Goal: Complete application form

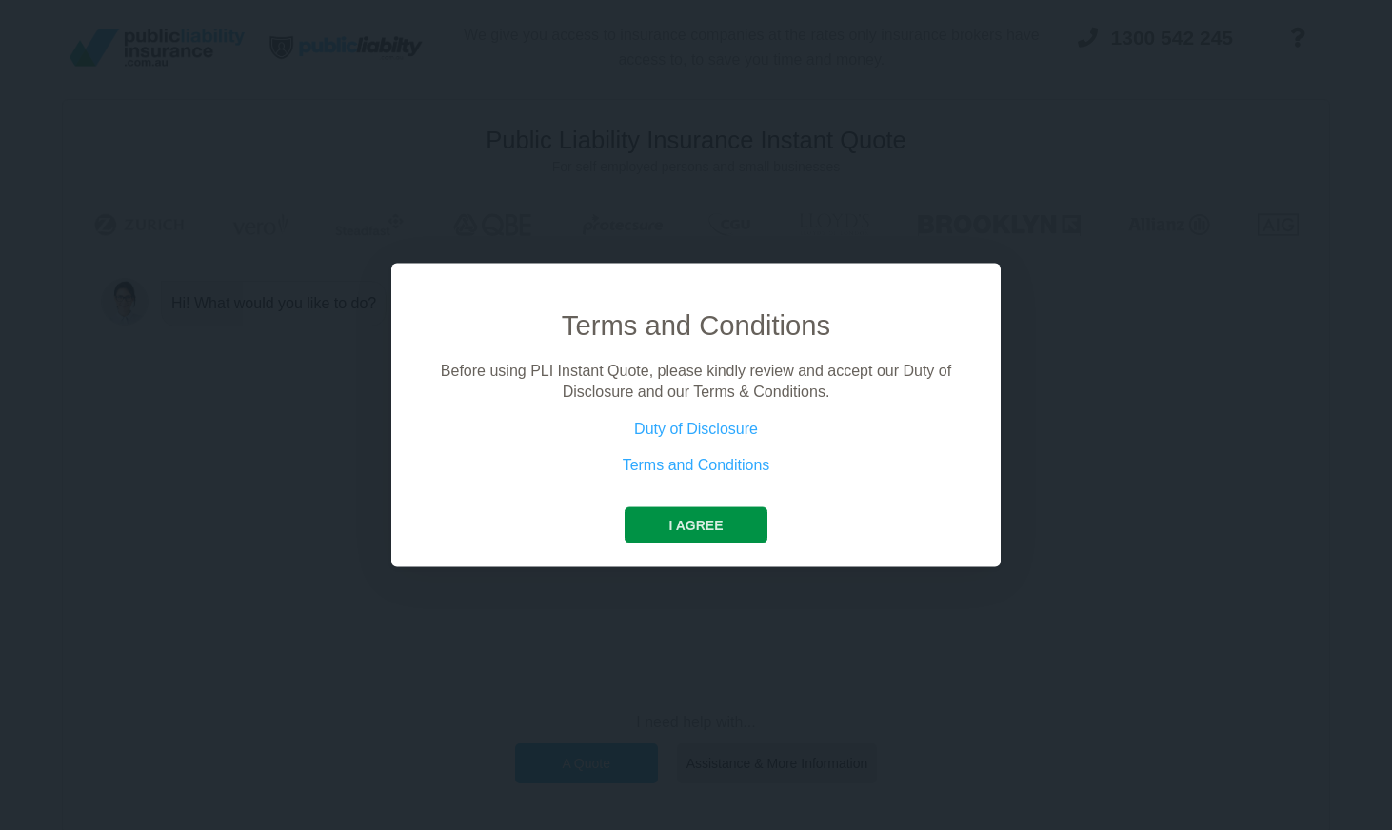
click at [698, 525] on button "I agree" at bounding box center [695, 524] width 142 height 36
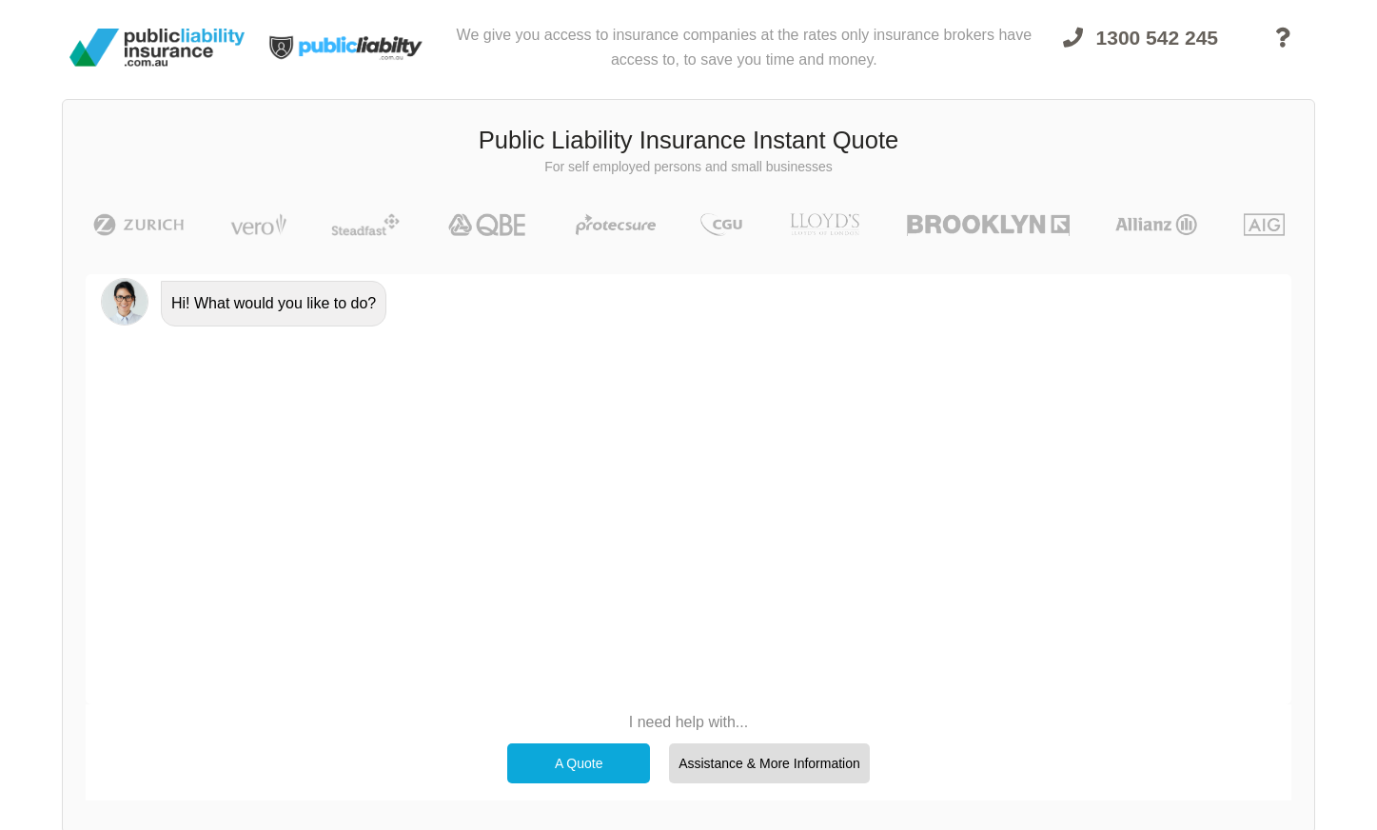
click at [597, 763] on div "A Quote" at bounding box center [578, 763] width 143 height 40
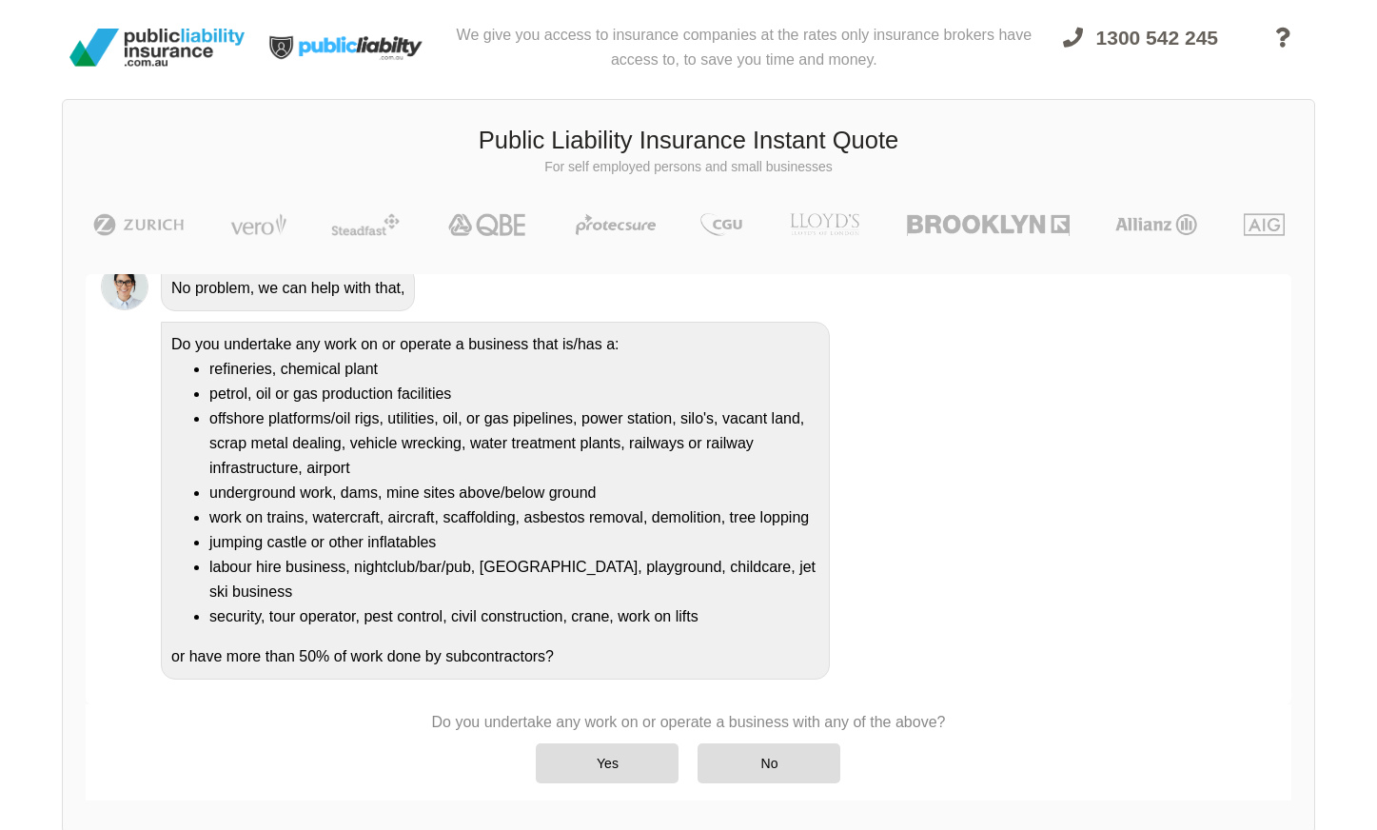
scroll to position [215, 0]
click at [753, 766] on div "No" at bounding box center [769, 763] width 143 height 40
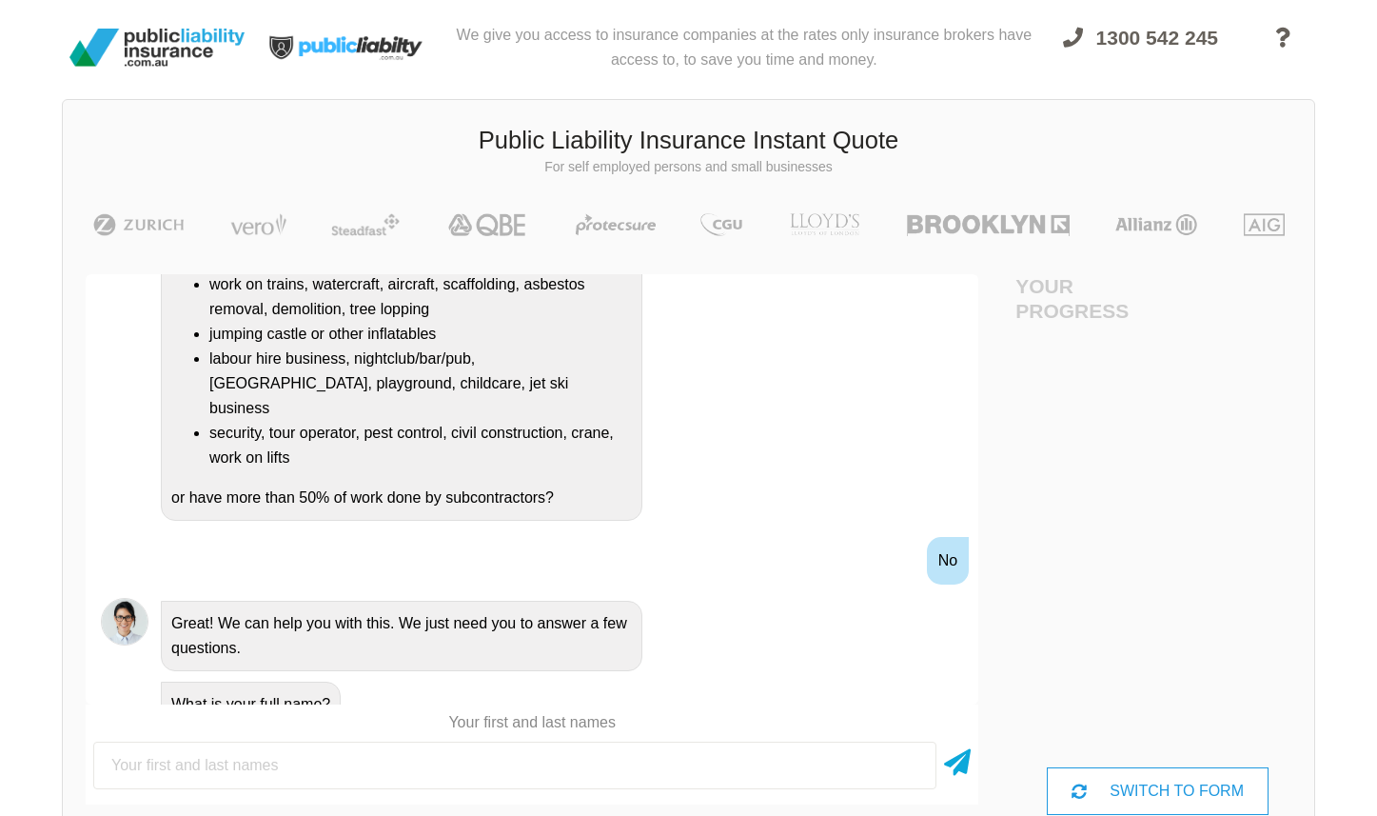
scroll to position [402, 0]
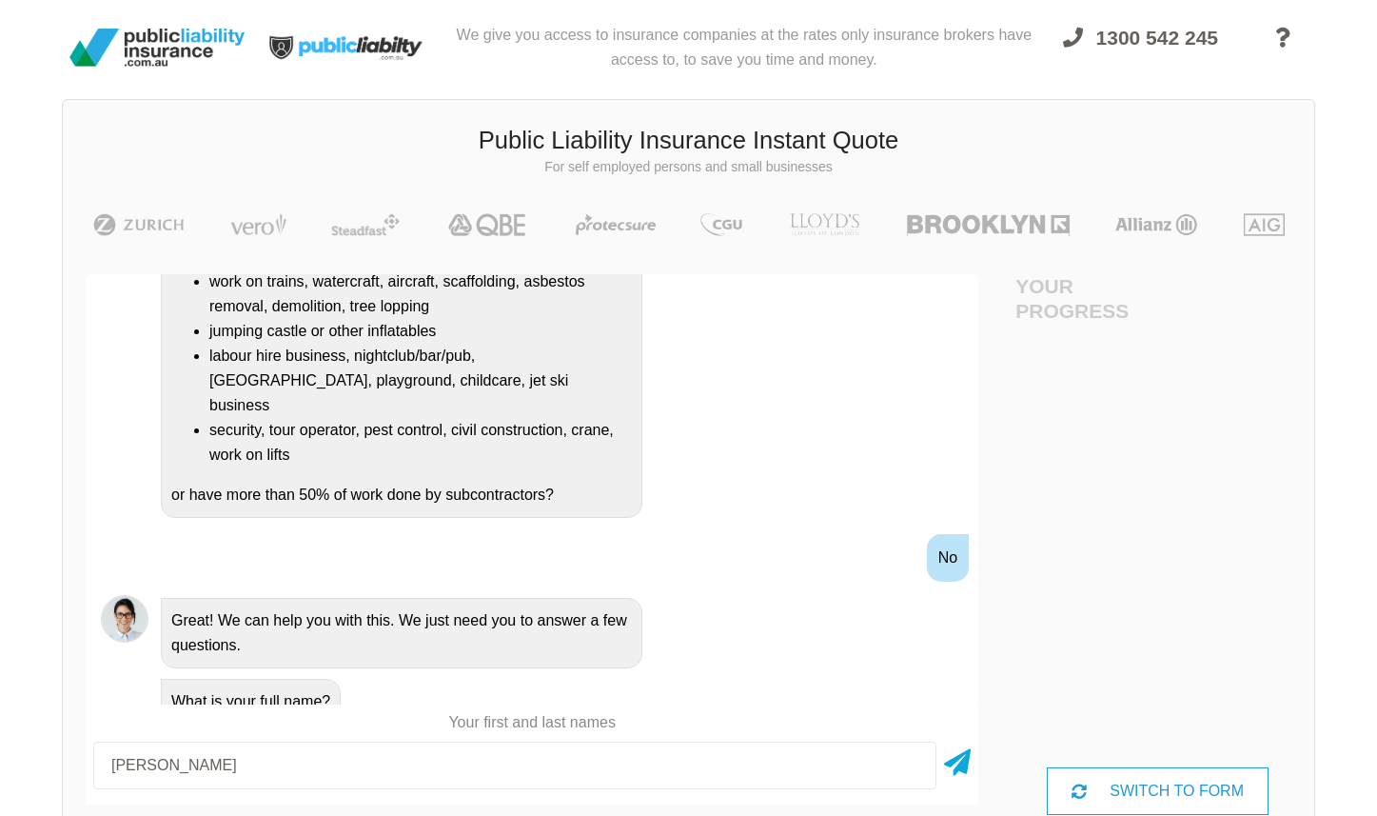
type input "[PERSON_NAME]"
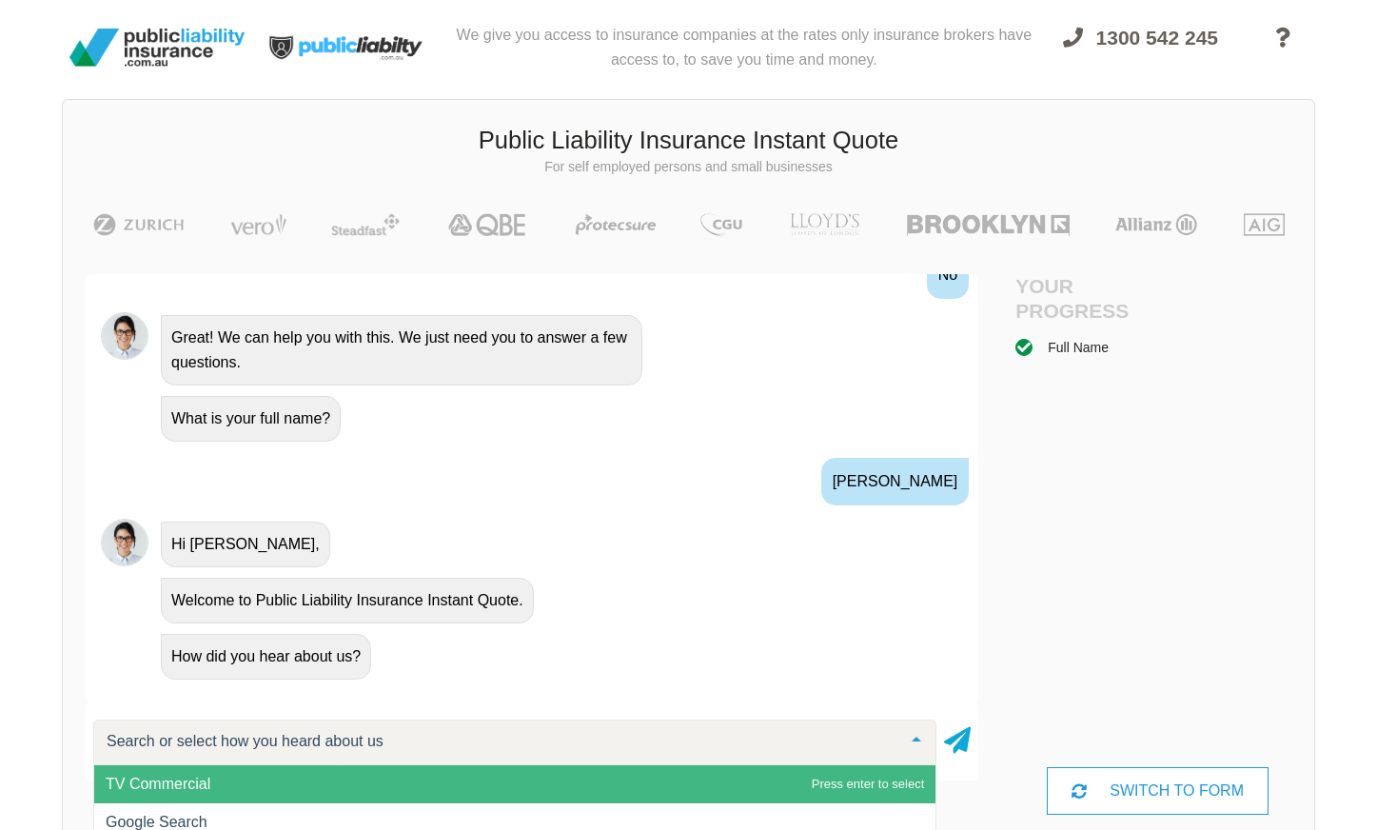
scroll to position [695, 0]
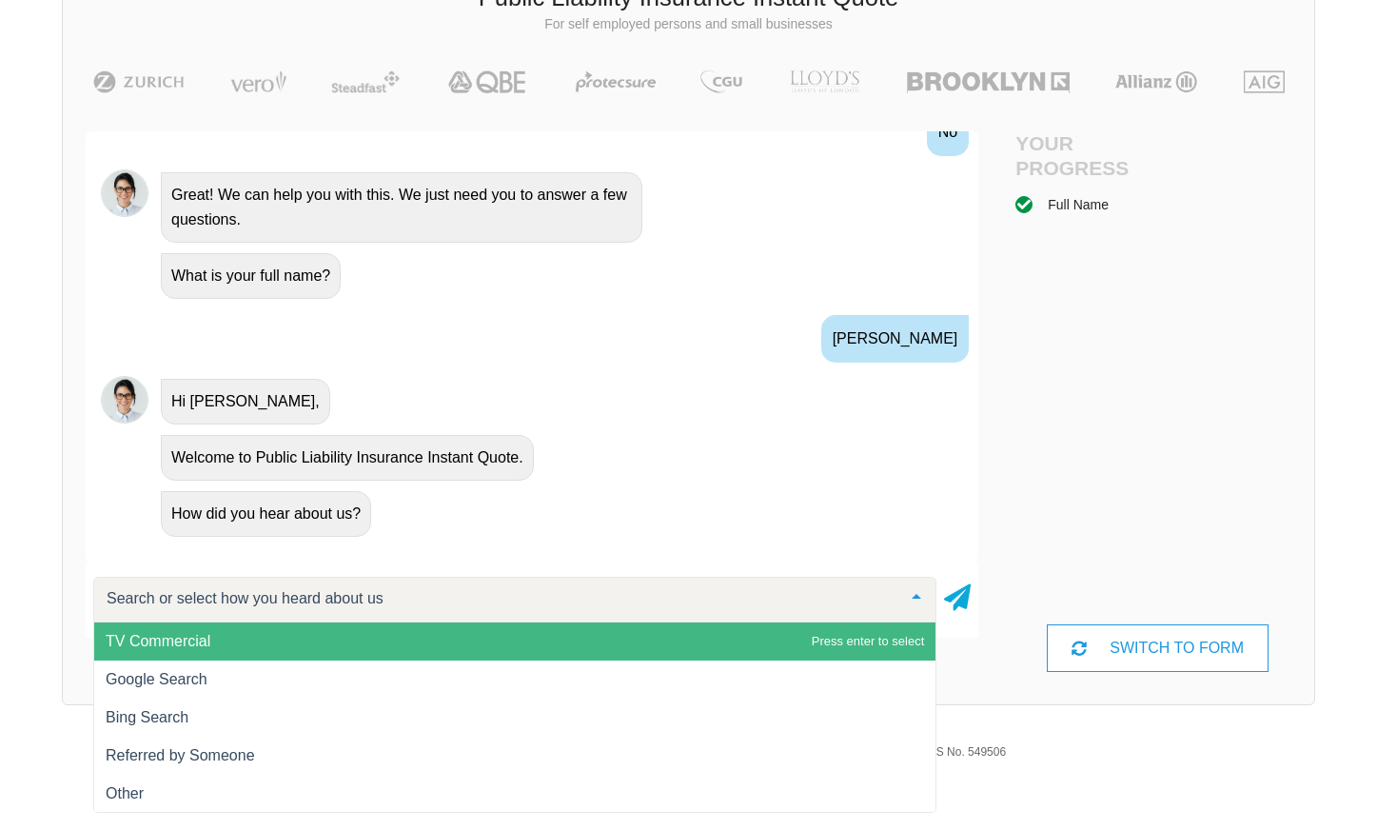
click at [181, 658] on span "TV Commercial" at bounding box center [515, 642] width 842 height 38
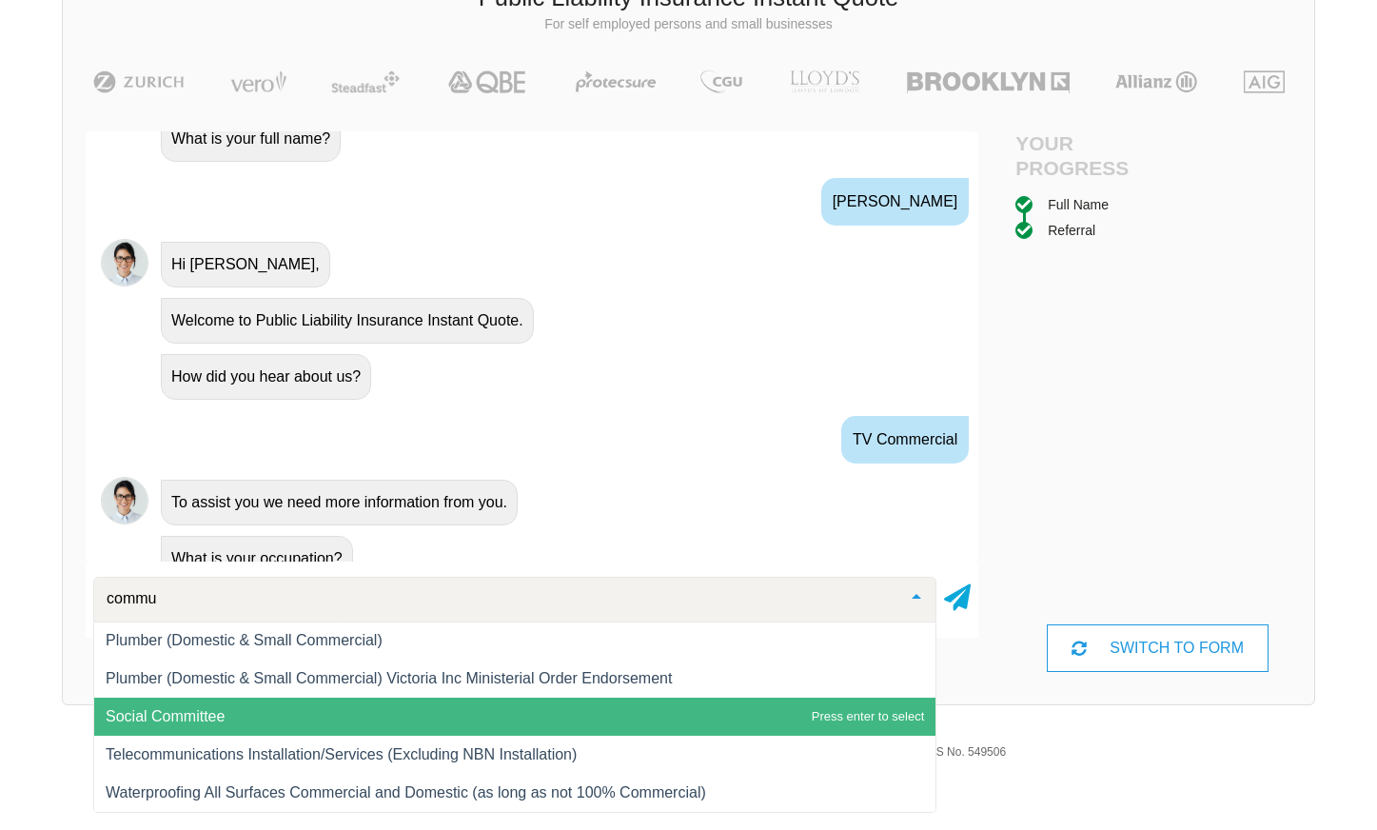
scroll to position [0, 0]
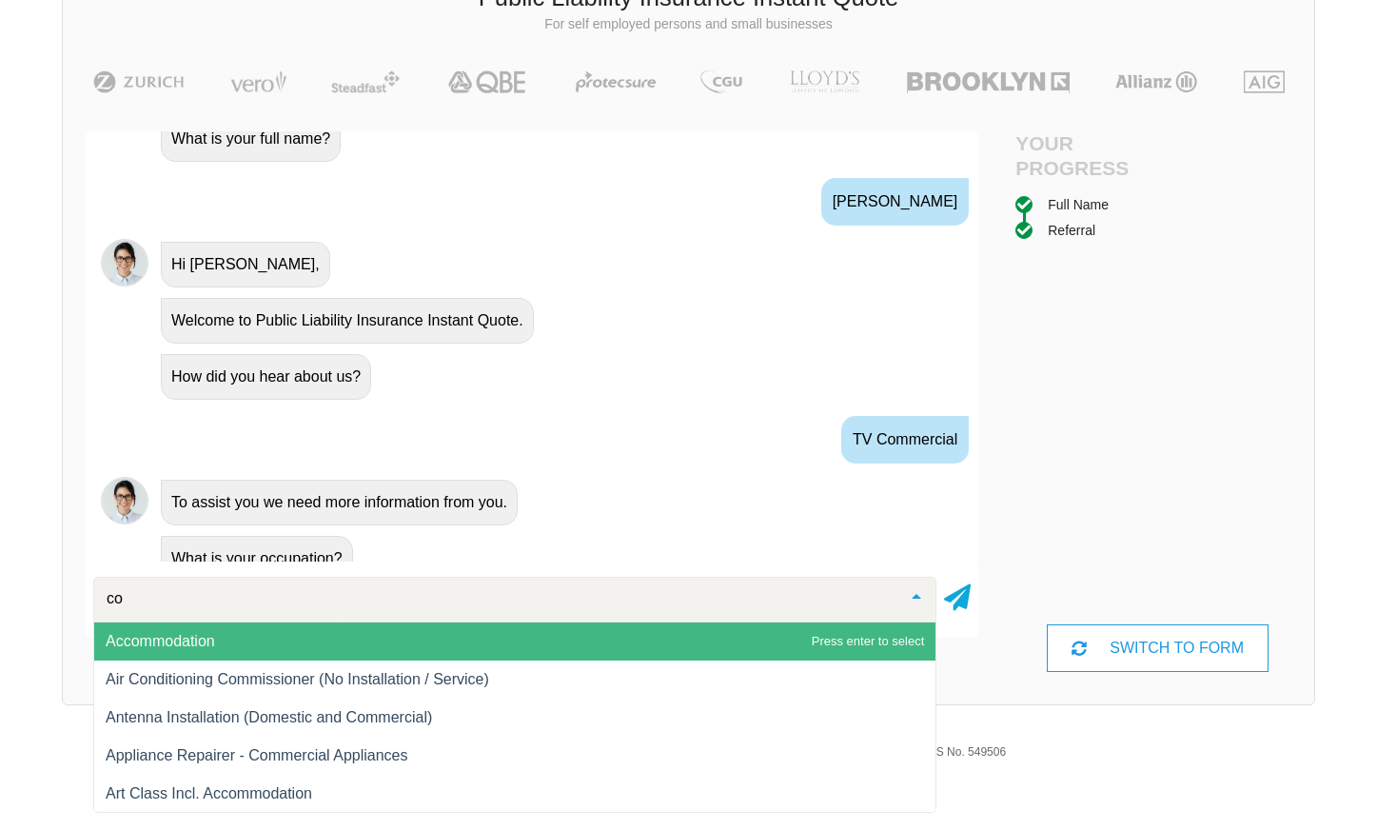
type input "c"
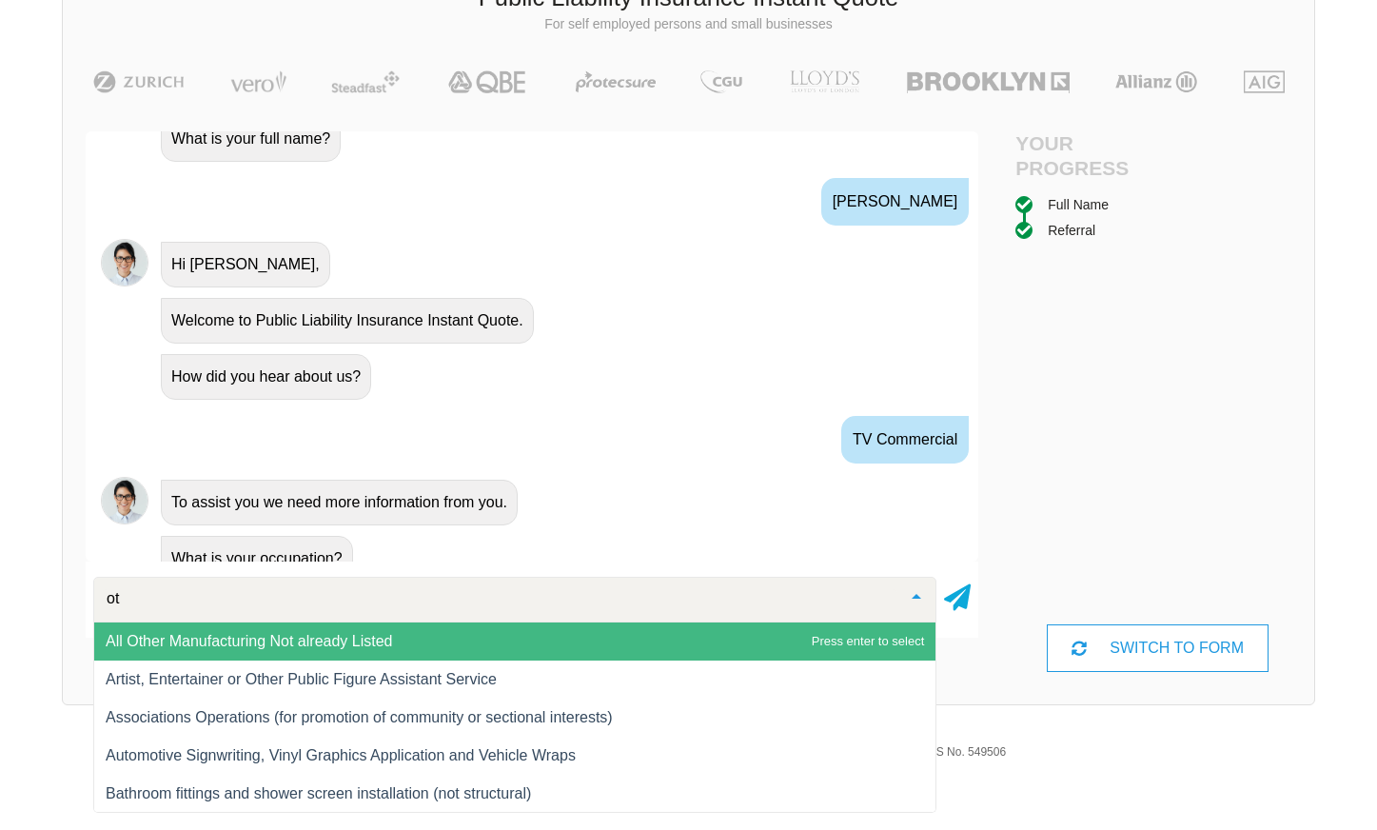
type input "o"
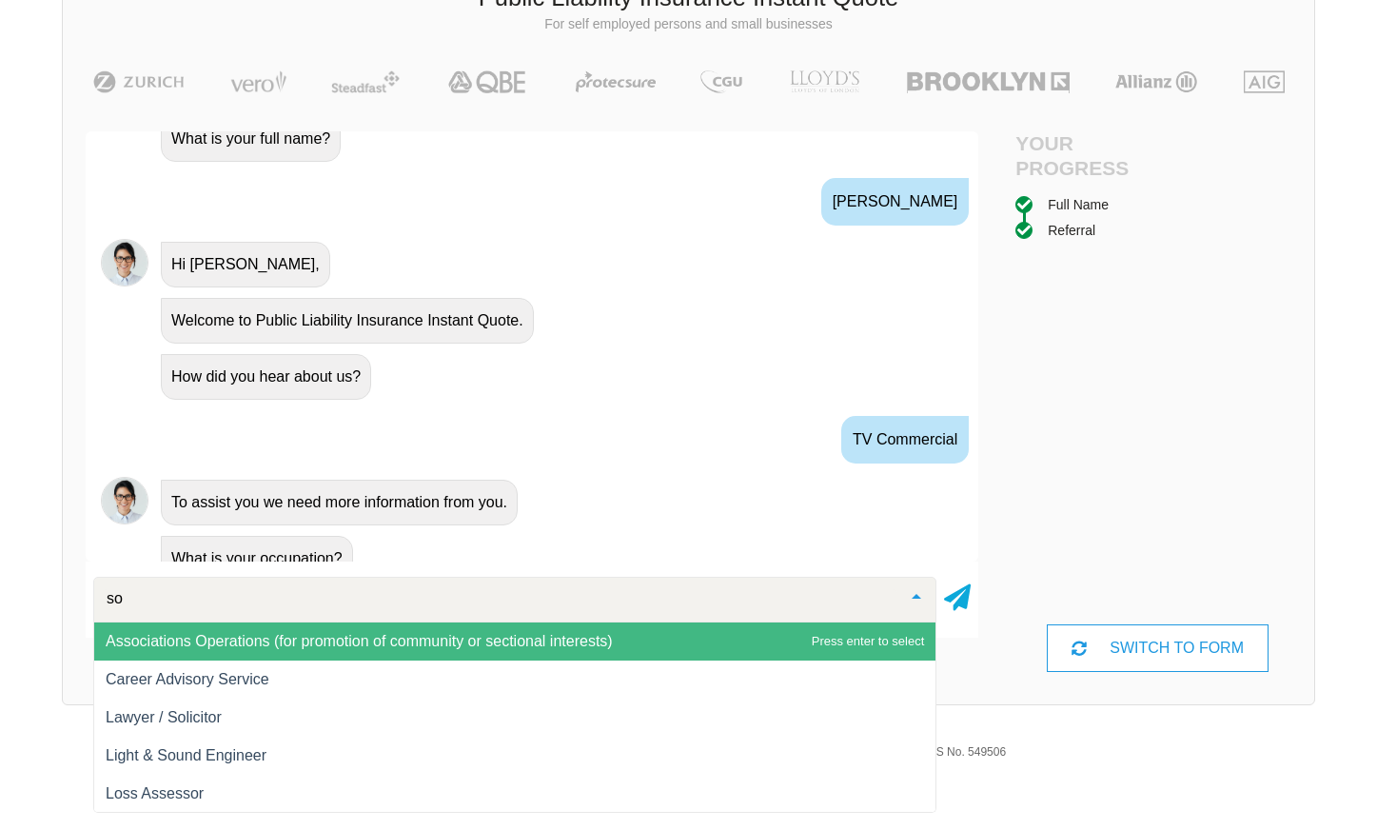
type input "s"
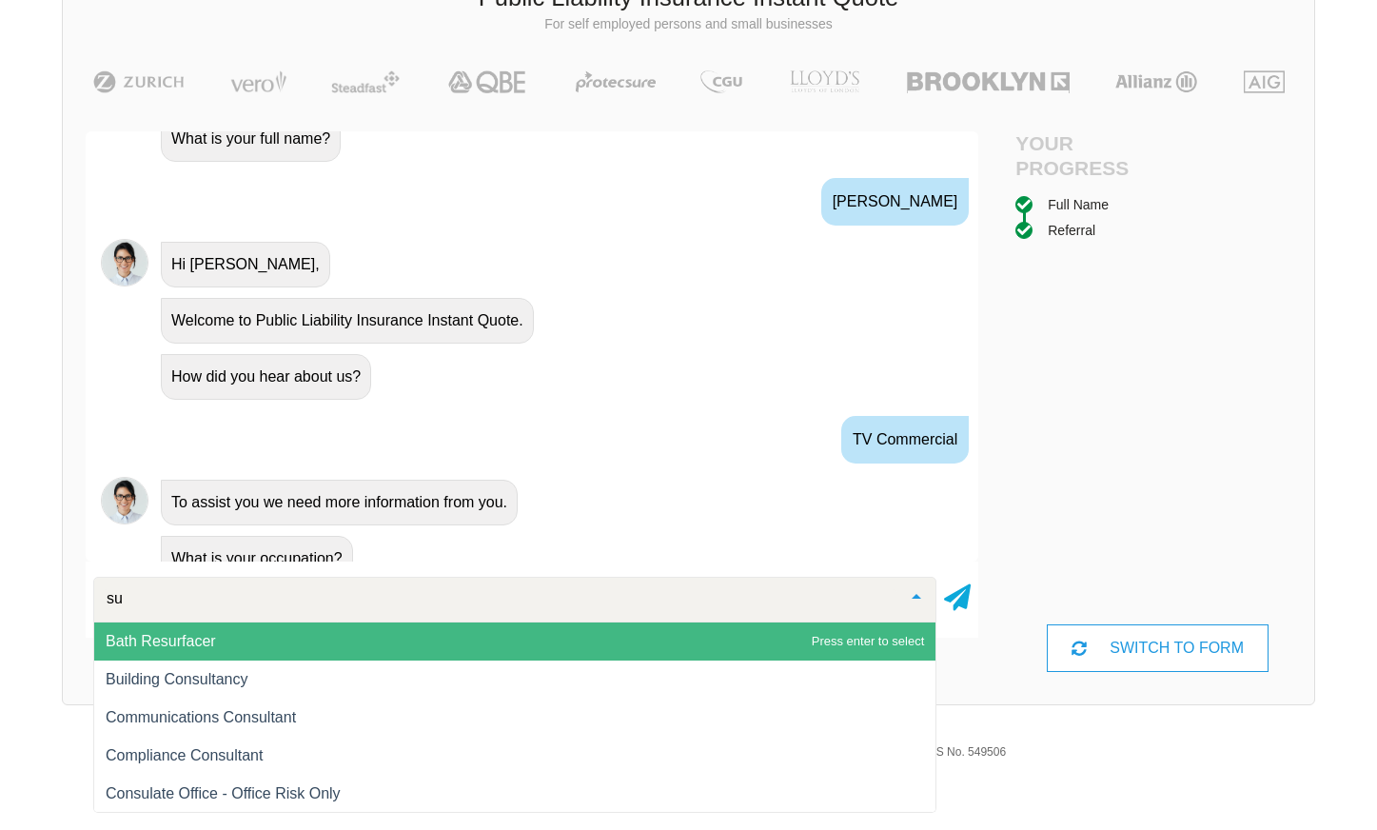
type input "s"
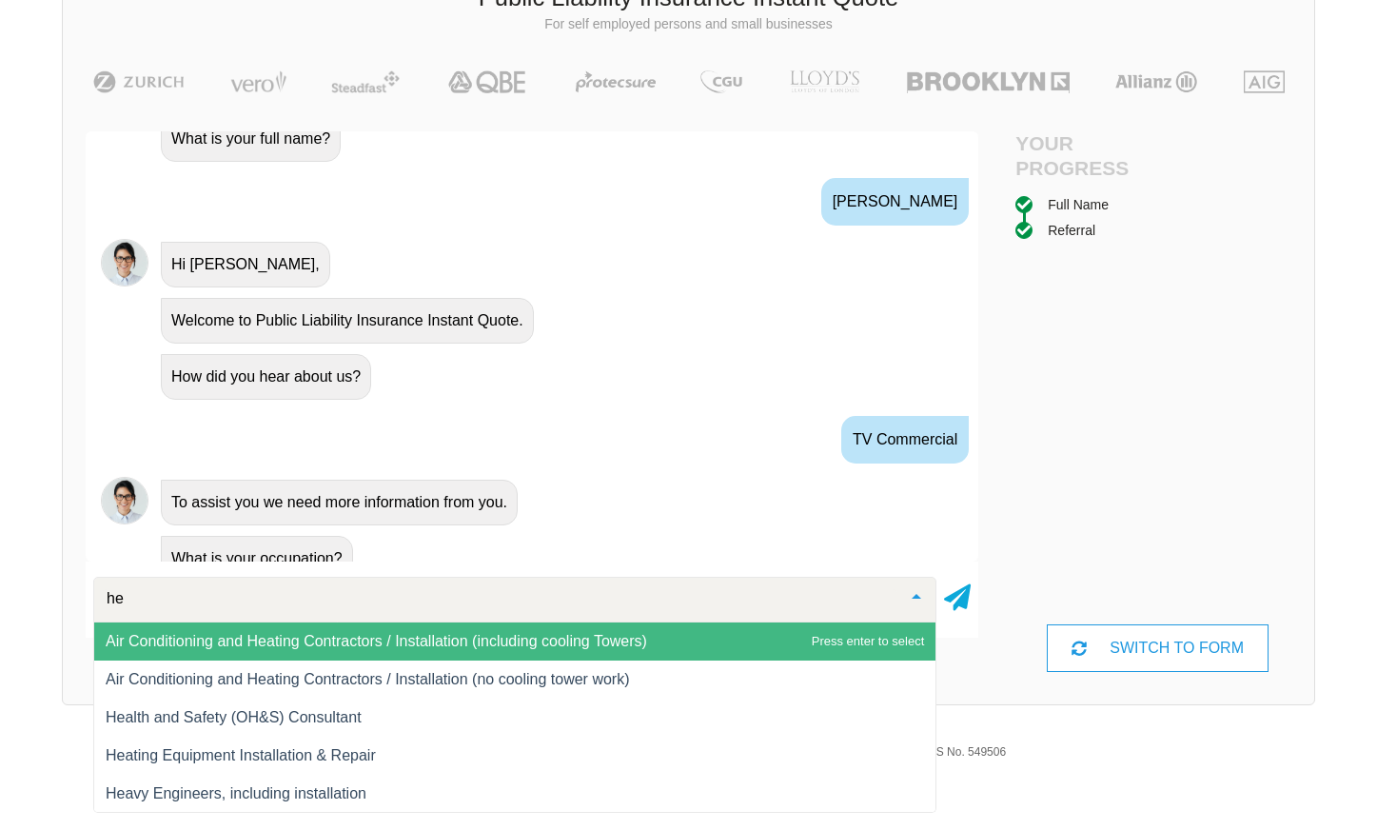
type input "h"
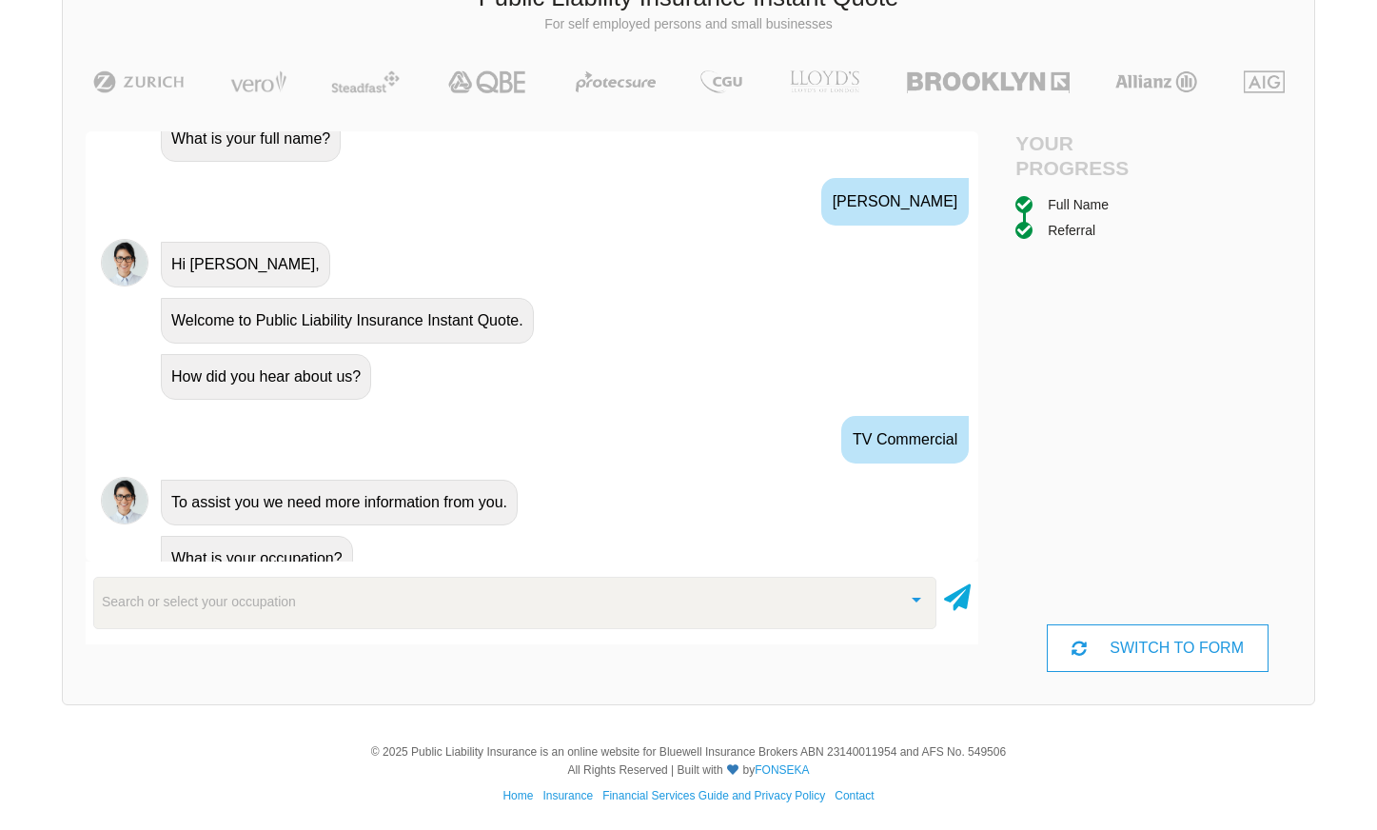
click at [1052, 499] on div "Full Name Referral" at bounding box center [1158, 409] width 285 height 430
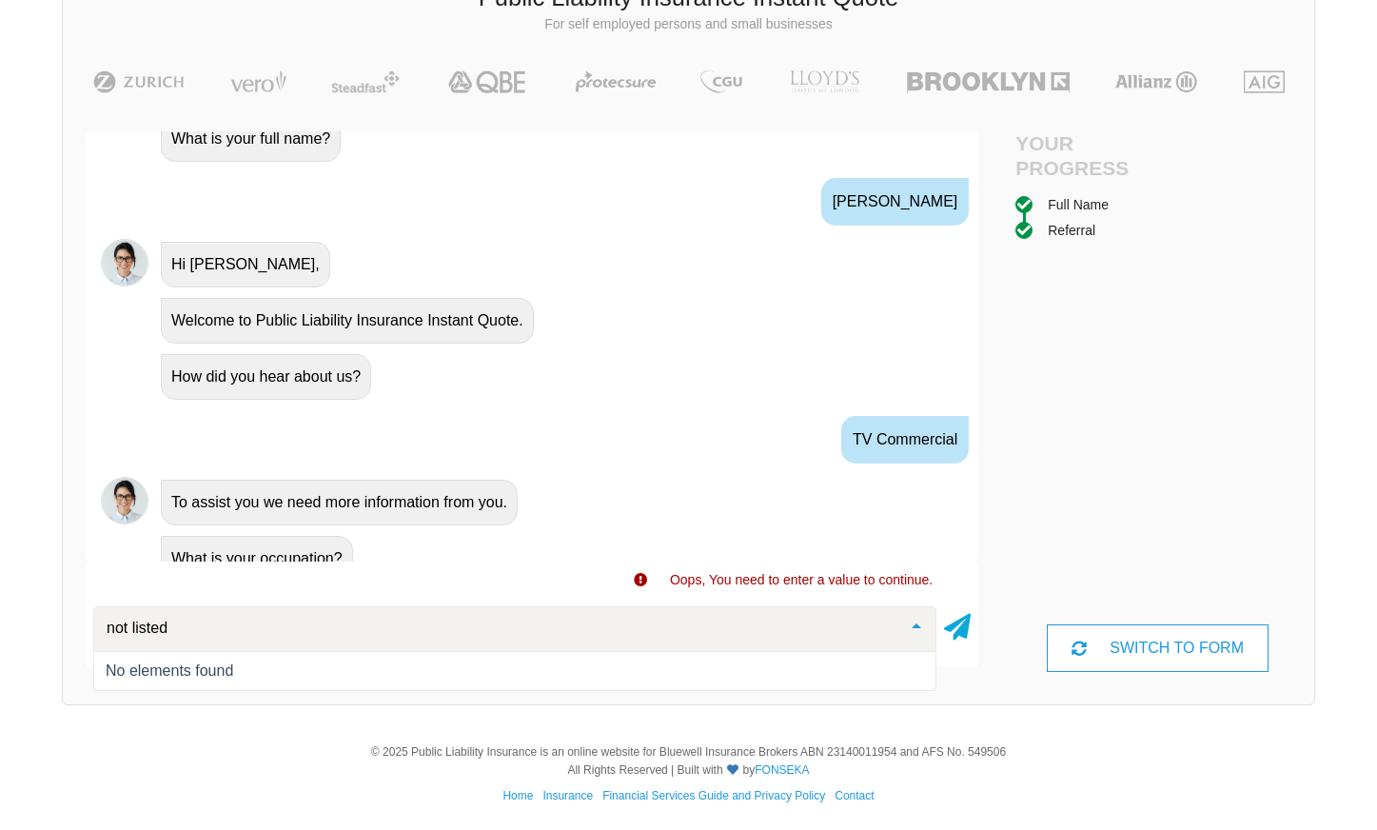
type input "not listed"
click at [921, 624] on div at bounding box center [917, 627] width 38 height 41
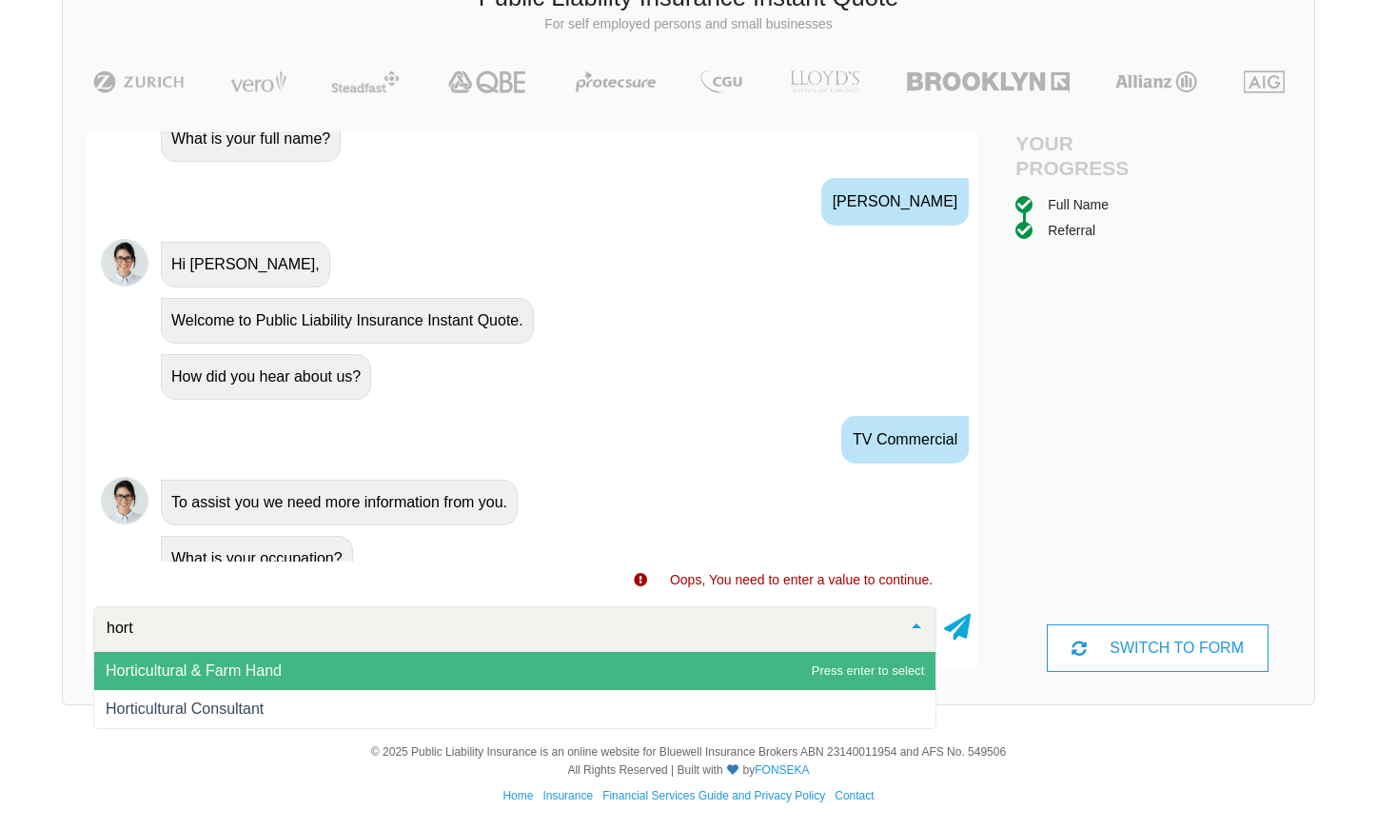
drag, startPoint x: 78, startPoint y: 623, endPoint x: 50, endPoint y: 623, distance: 28.6
click at [50, 623] on div "We give you access to insurance companies at the rates only insurance brokers h…" at bounding box center [688, 290] width 1377 height 867
type input "support"
